Goal: Information Seeking & Learning: Find specific fact

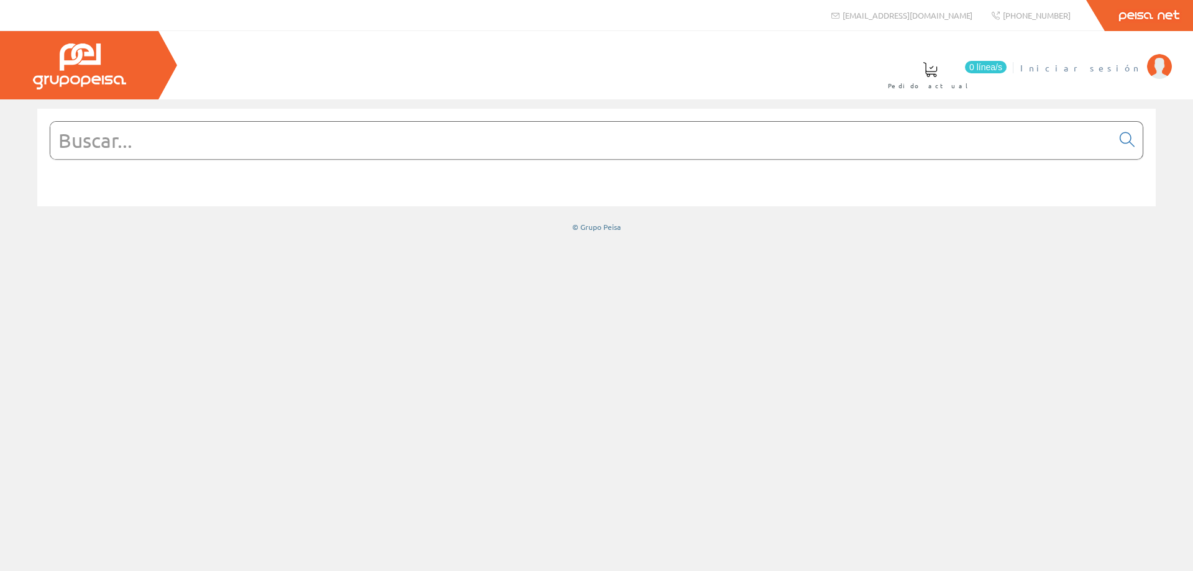
click at [1125, 70] on span "Iniciar sesión" at bounding box center [1080, 68] width 121 height 12
drag, startPoint x: 678, startPoint y: 114, endPoint x: 652, endPoint y: 140, distance: 36.9
click at [677, 115] on div at bounding box center [596, 158] width 1118 height 98
click at [652, 140] on input "text" at bounding box center [581, 140] width 1062 height 37
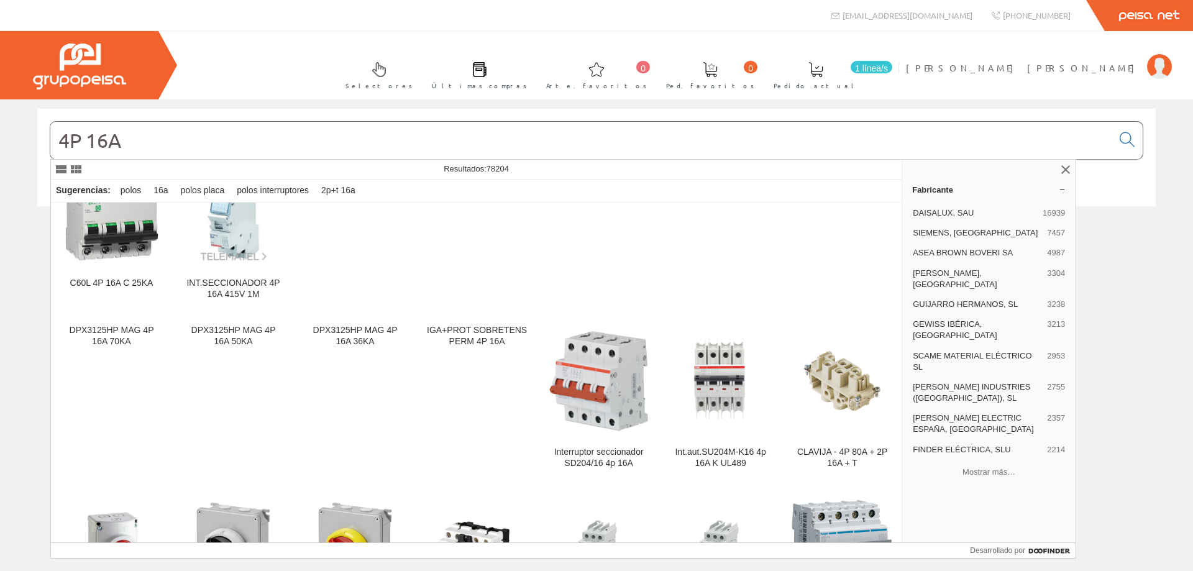
scroll to position [1118, 0]
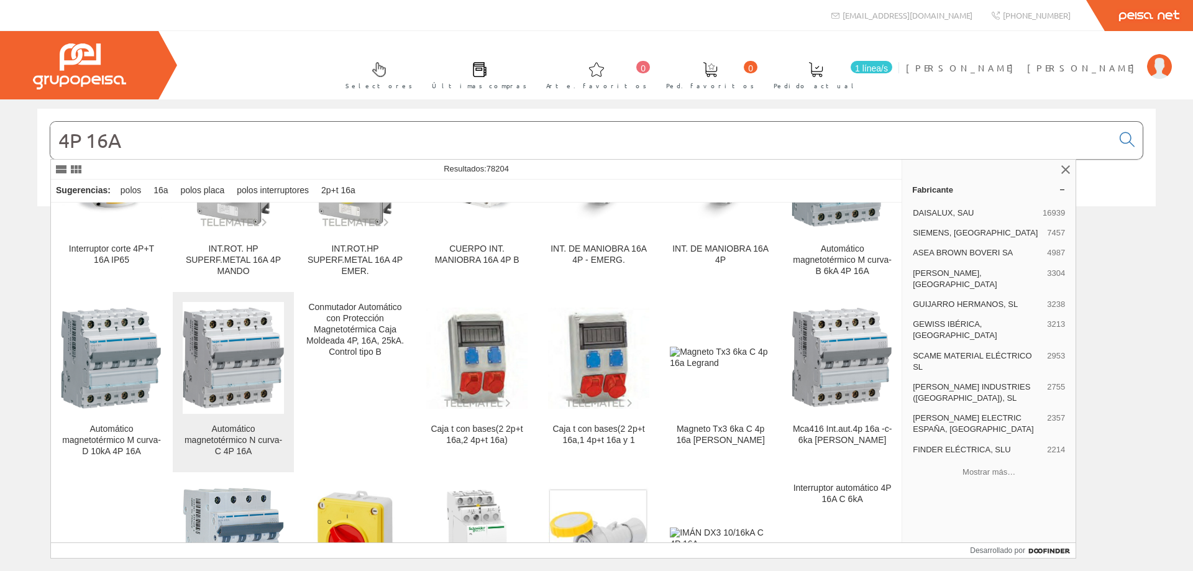
type input "4P 16A"
click at [235, 439] on font "Automático magnetotérmico N curva-C 4P 16A" at bounding box center [234, 440] width 98 height 32
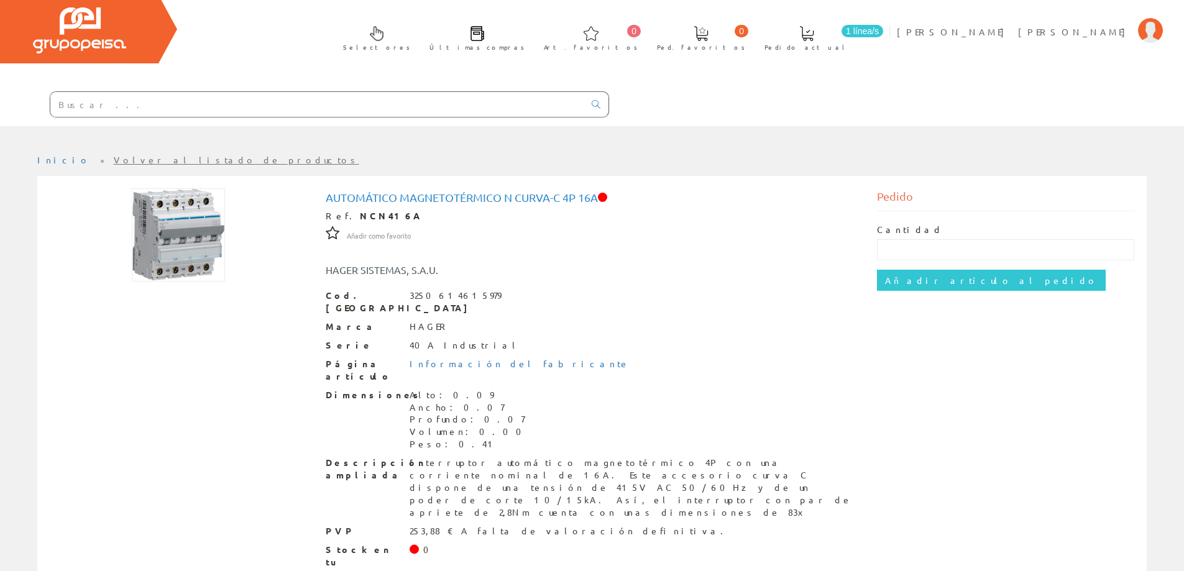
scroll to position [56, 0]
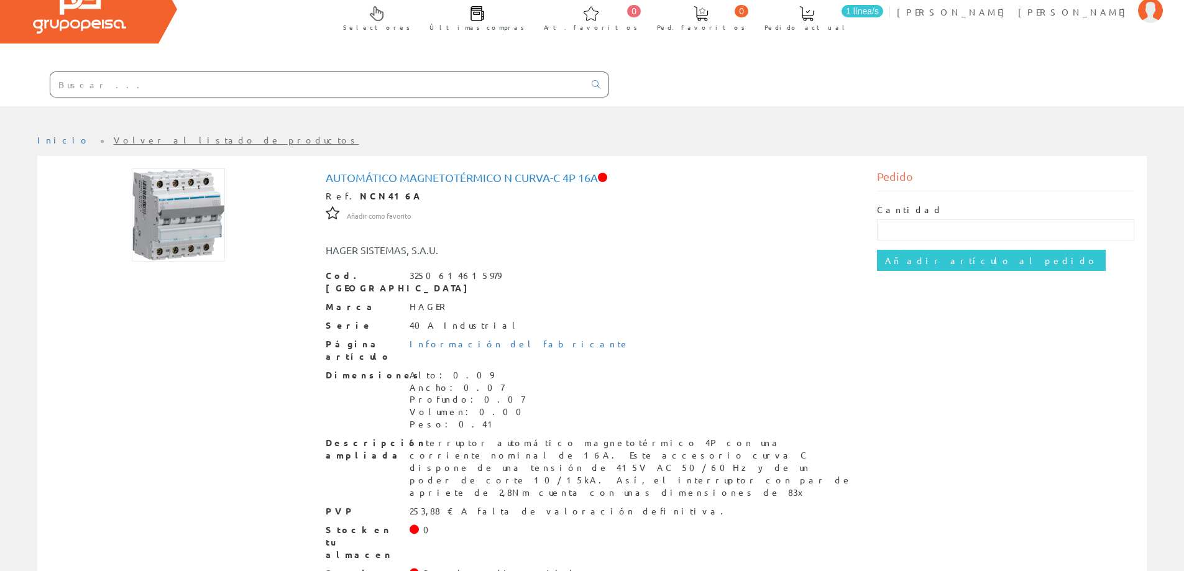
click at [309, 91] on input "text" at bounding box center [317, 84] width 534 height 25
drag, startPoint x: 564, startPoint y: 177, endPoint x: 596, endPoint y: 176, distance: 33.0
click at [596, 176] on h1 "Automático magnetotérmico N curva-C 4P 16A" at bounding box center [592, 177] width 533 height 12
copy h1 "4P 16A"
click at [405, 90] on input "text" at bounding box center [317, 84] width 534 height 25
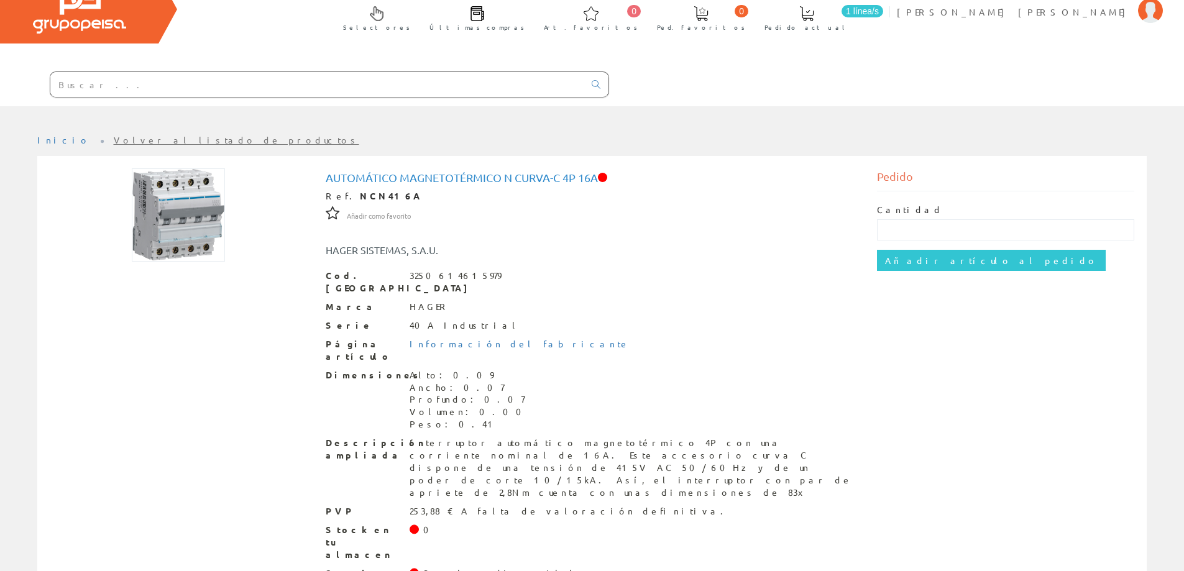
paste input "4P 16A"
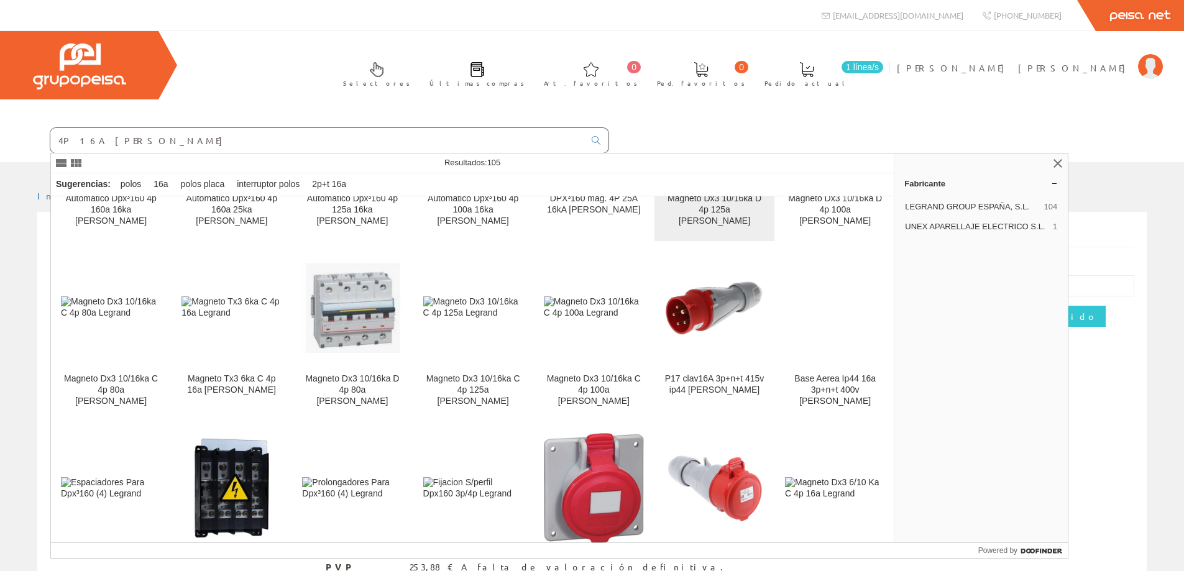
scroll to position [124, 0]
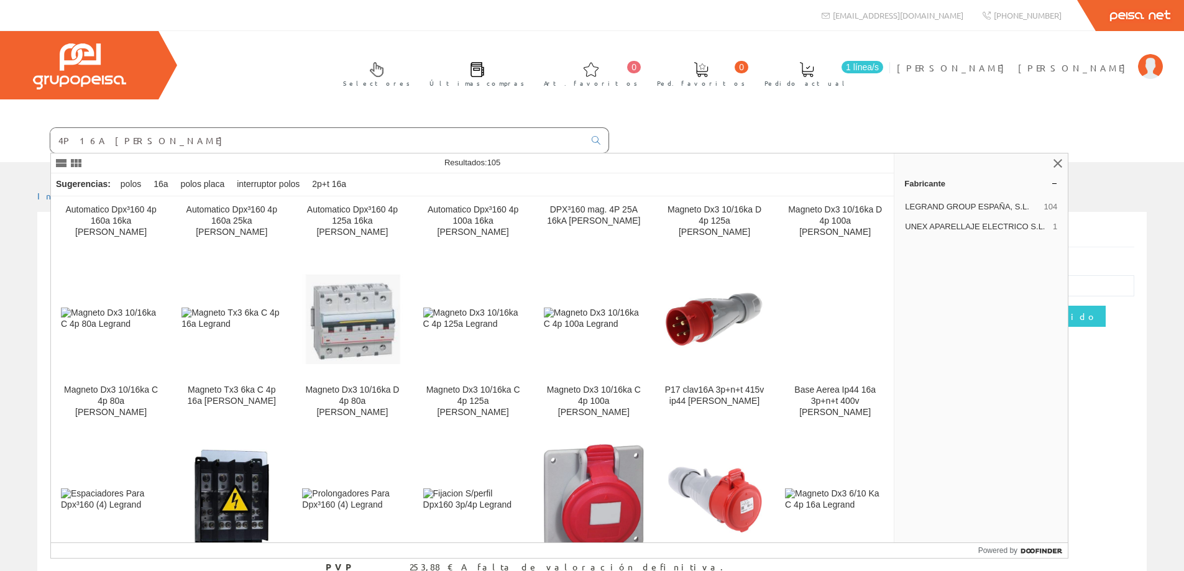
drag, startPoint x: 140, startPoint y: 139, endPoint x: 107, endPoint y: 141, distance: 33.6
click at [107, 141] on input "4P 16A LEGRAND" at bounding box center [317, 140] width 534 height 25
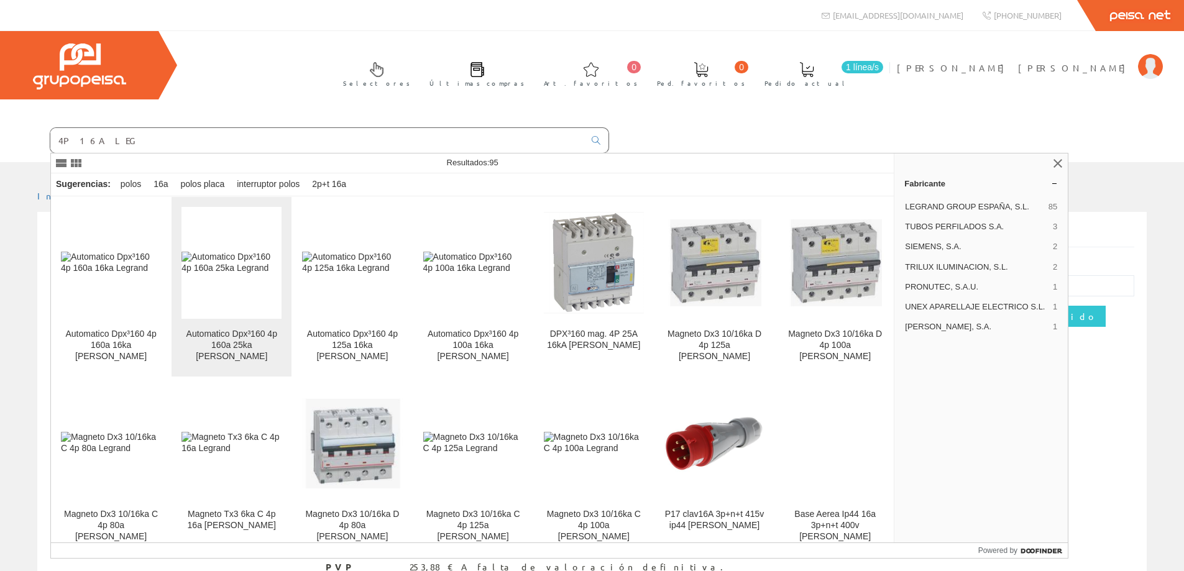
type input "4P 16A LEG"
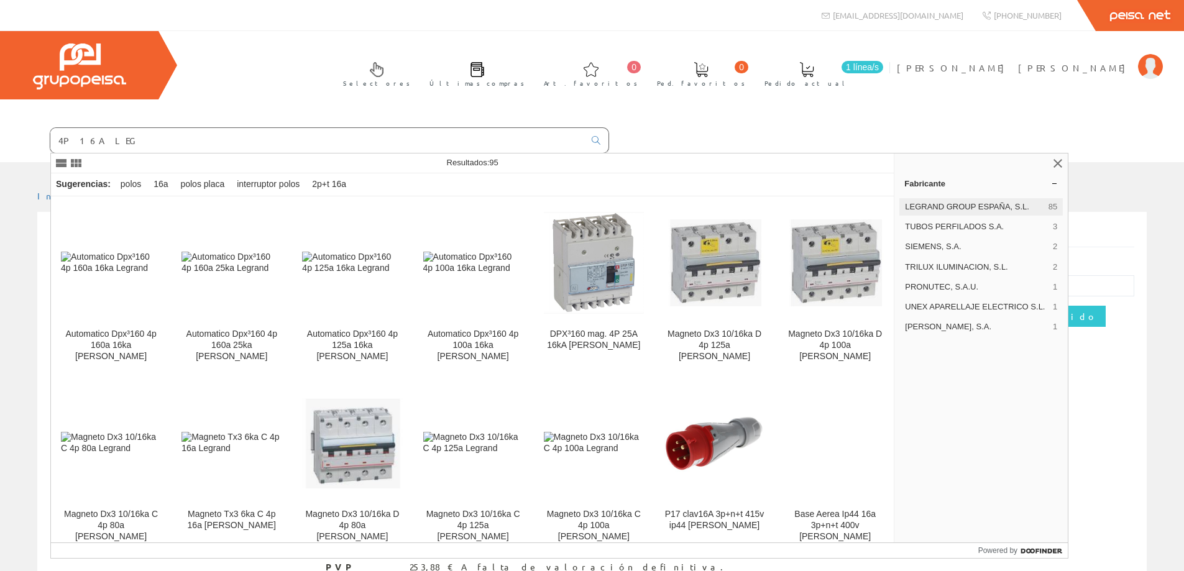
click at [969, 204] on span "LEGRAND GROUP ESPAÑA, S.L." at bounding box center [974, 206] width 139 height 11
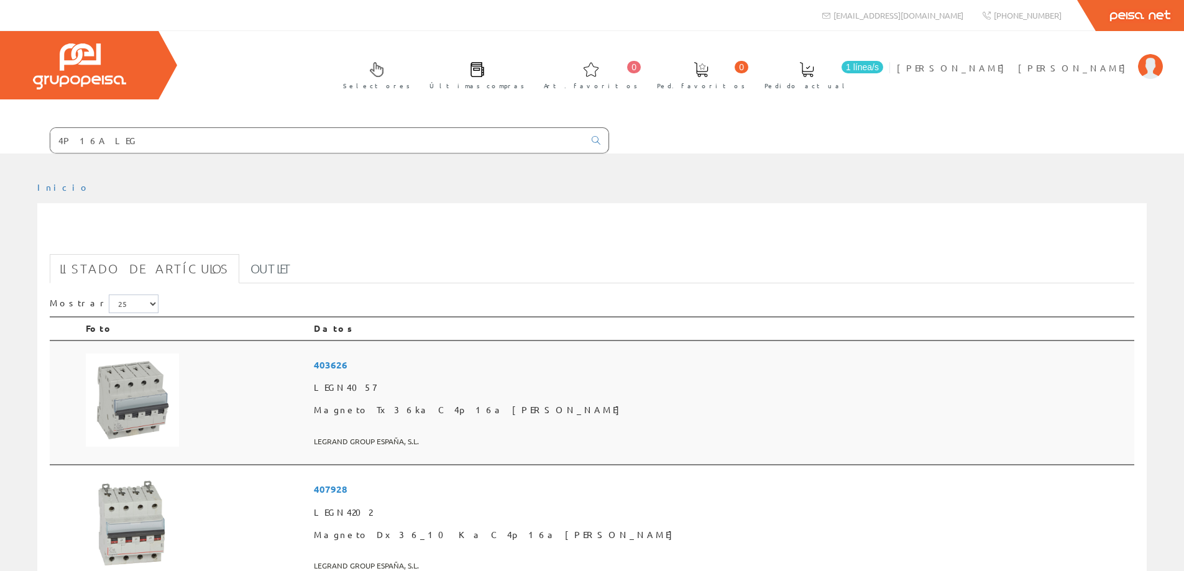
click at [575, 400] on span "Magneto Tx3 6ka C 4p 16a [PERSON_NAME]" at bounding box center [721, 410] width 815 height 22
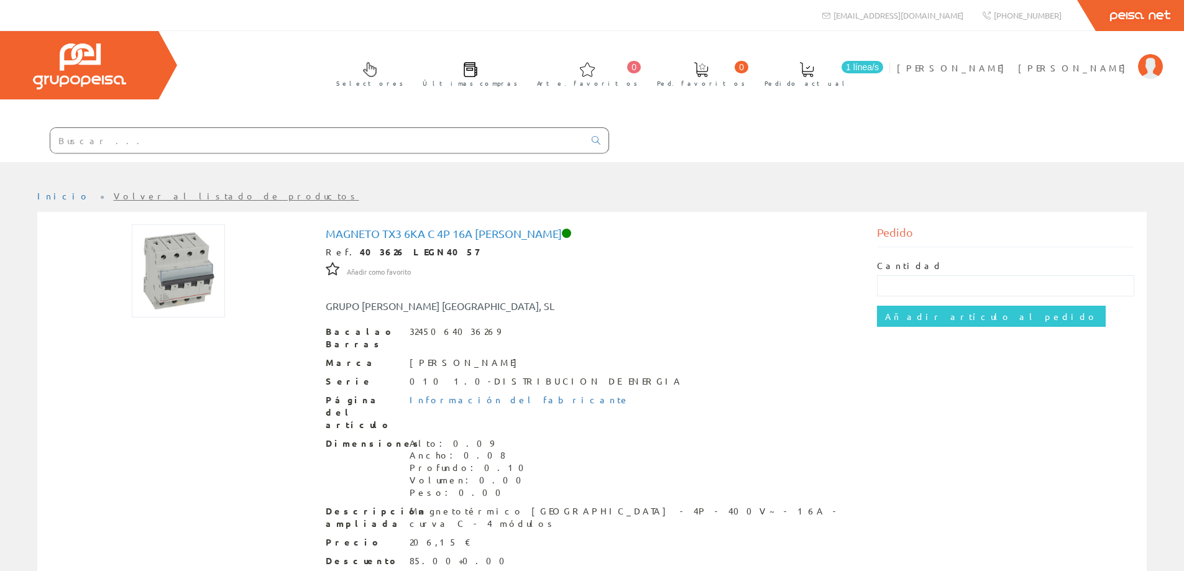
scroll to position [75, 0]
